Goal: Task Accomplishment & Management: Use online tool/utility

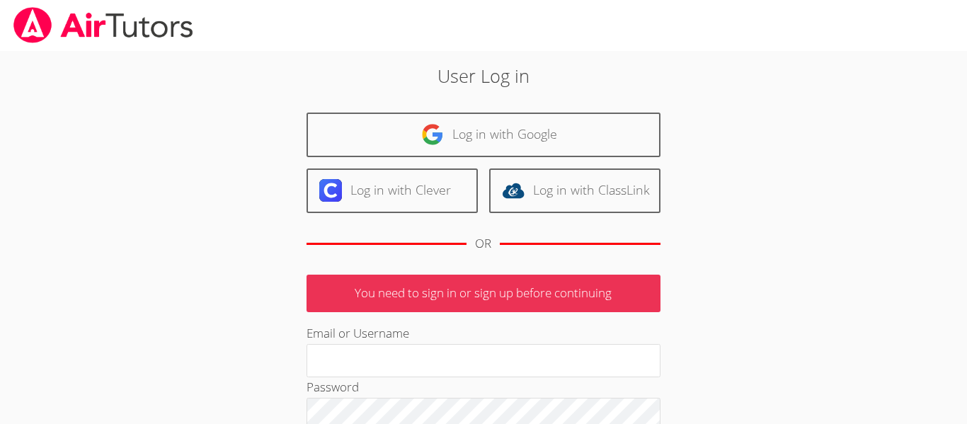
scroll to position [38, 0]
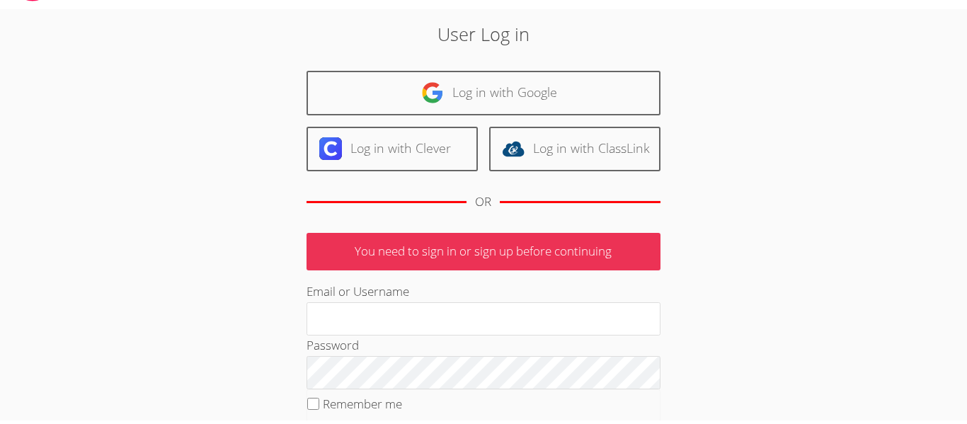
click at [239, 166] on div "User Log in Log in with Google Log in with Clever Log in with ClassLink OR You …" at bounding box center [483, 288] width 522 height 529
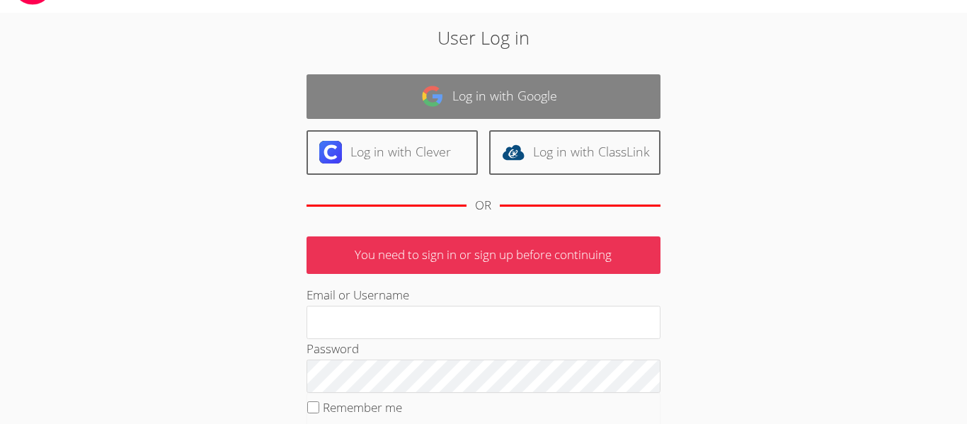
click at [413, 79] on link "Log in with Google" at bounding box center [483, 96] width 354 height 45
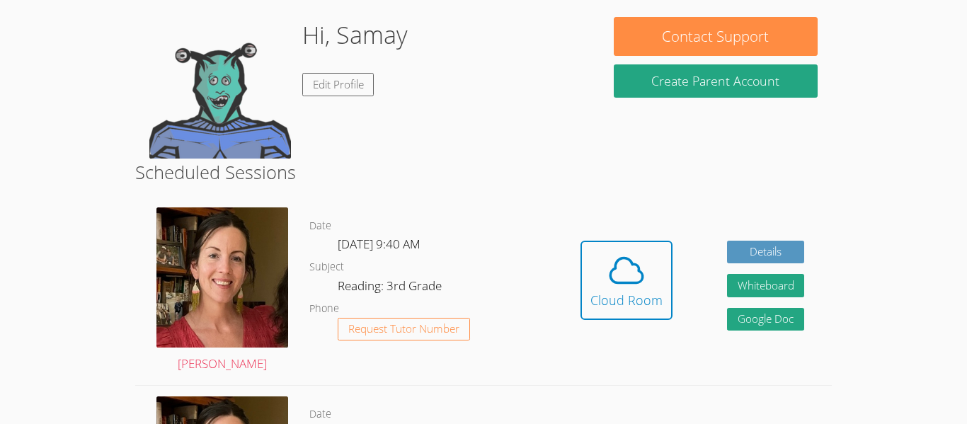
scroll to position [124, 0]
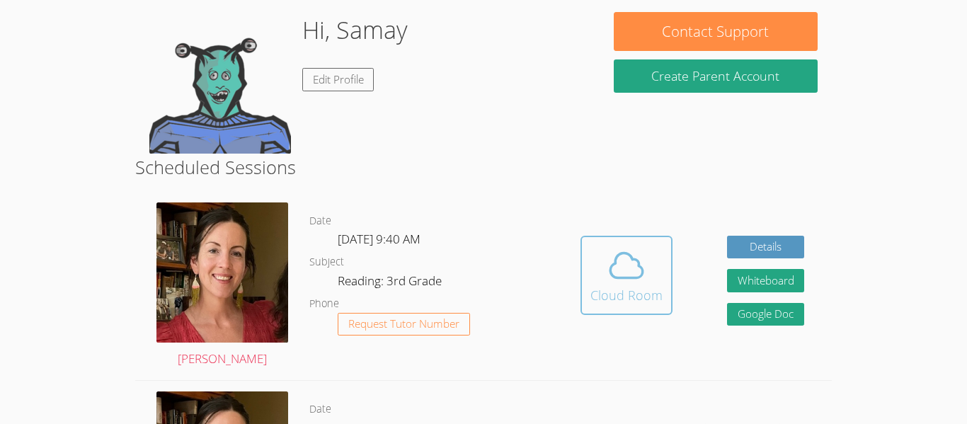
click at [595, 264] on span at bounding box center [626, 266] width 72 height 40
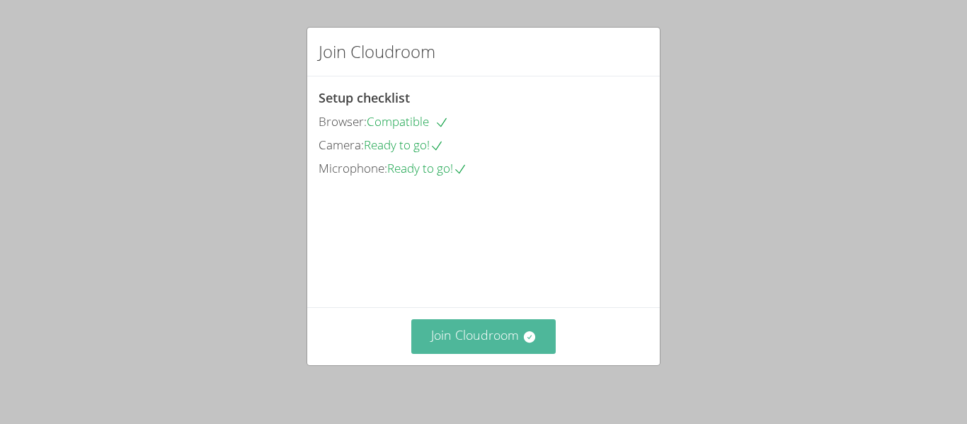
click at [522, 333] on icon at bounding box center [529, 337] width 14 height 14
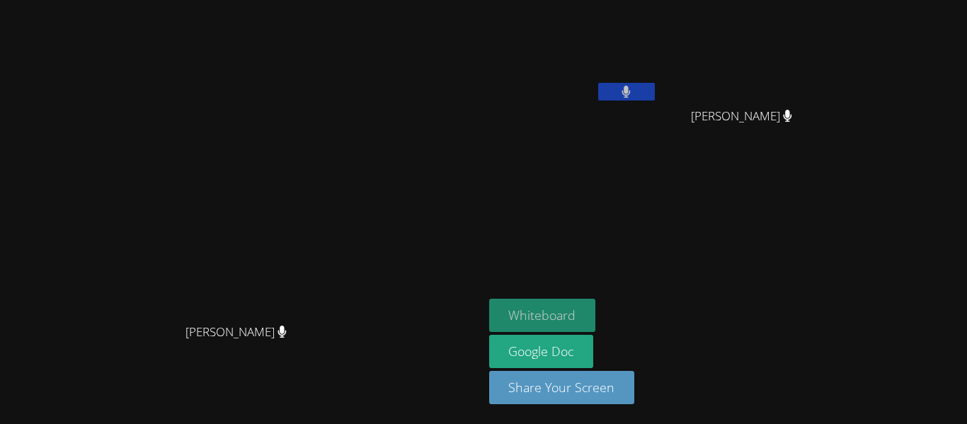
click at [596, 311] on button "Whiteboard" at bounding box center [542, 315] width 107 height 33
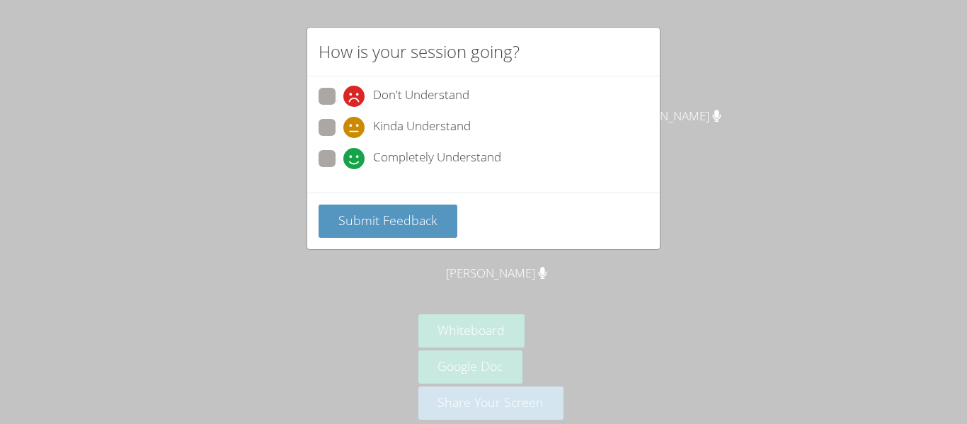
click at [396, 153] on span "Completely Understand" at bounding box center [437, 158] width 128 height 21
click at [355, 153] on input "Completely Understand" at bounding box center [349, 156] width 12 height 12
radio input "true"
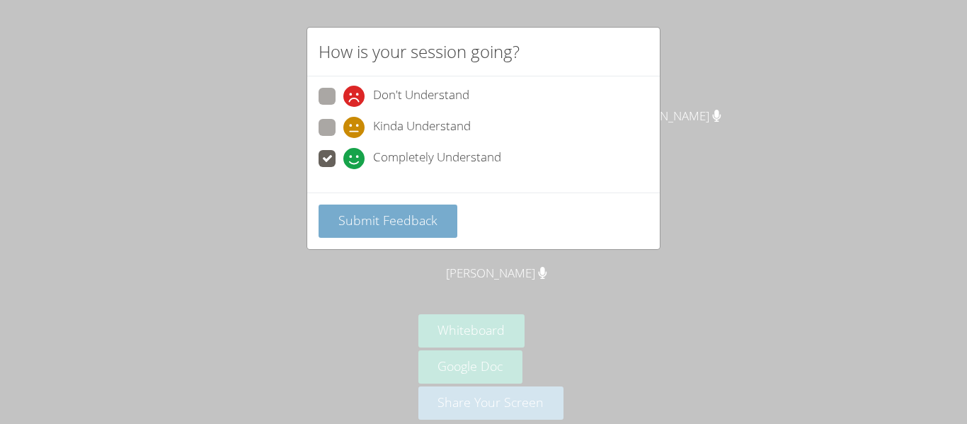
click at [410, 209] on button "Submit Feedback" at bounding box center [388, 221] width 139 height 33
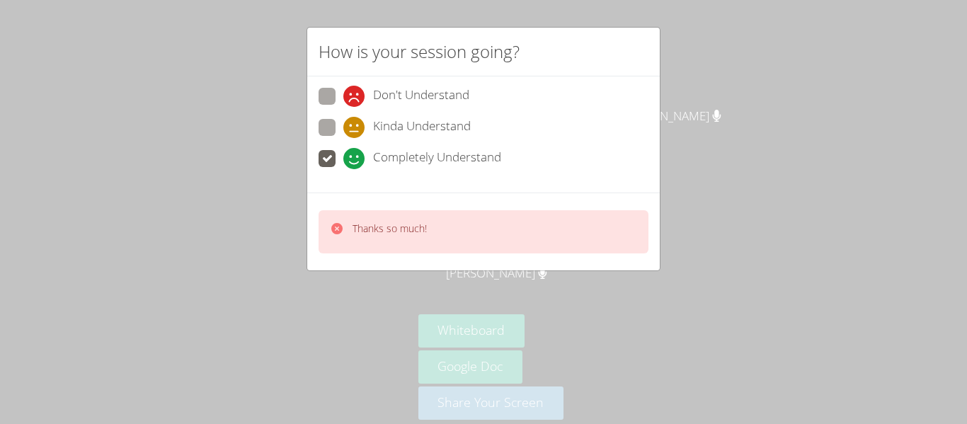
click at [761, 222] on div "How is your session going? Don't Understand Kinda Understand Completely Underst…" at bounding box center [483, 212] width 967 height 424
click at [760, 222] on div "How is your session going? Don't Understand Kinda Understand Completely Underst…" at bounding box center [483, 212] width 967 height 424
click at [760, 222] on div "Samay Valencia Mason Stuart Mason Stuart Hunter Sparks Hunter Sparks" at bounding box center [589, 160] width 343 height 309
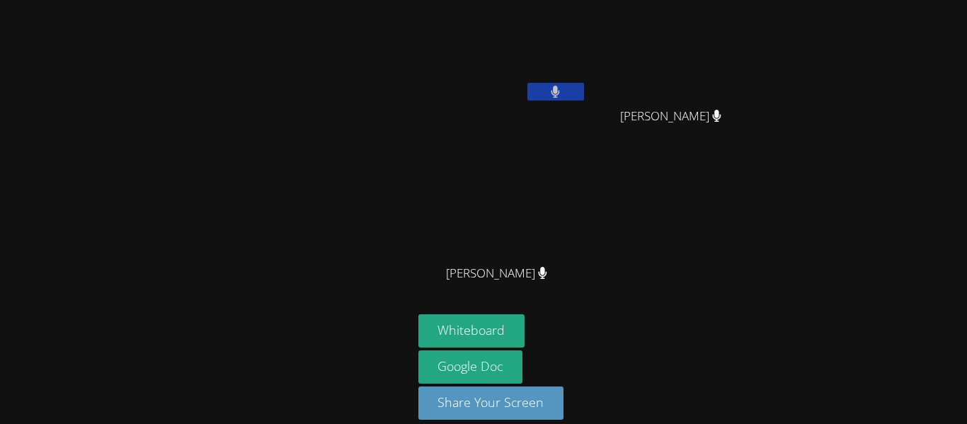
click at [760, 222] on div "Samay Valencia Mason Stuart Mason Stuart Hunter Sparks Hunter Sparks" at bounding box center [589, 160] width 343 height 309
click at [521, 190] on video at bounding box center [502, 210] width 168 height 95
click at [578, 89] on button at bounding box center [555, 92] width 57 height 18
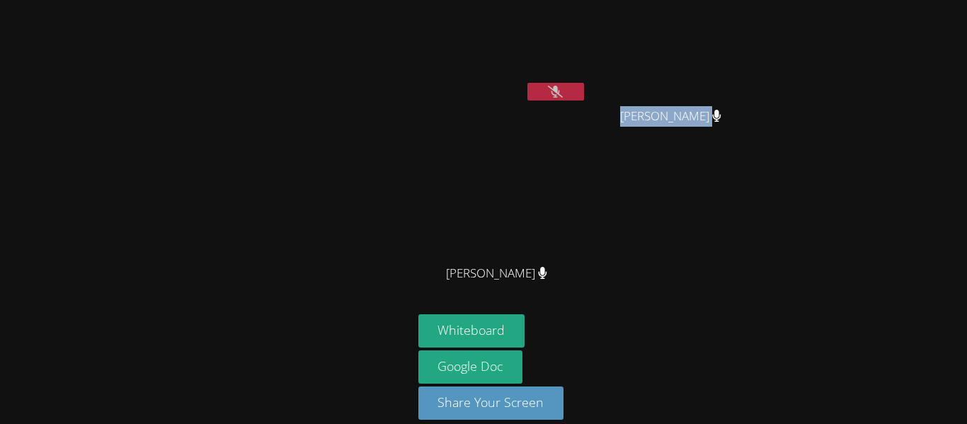
click at [574, 85] on button at bounding box center [555, 92] width 57 height 18
